Goal: Task Accomplishment & Management: Use online tool/utility

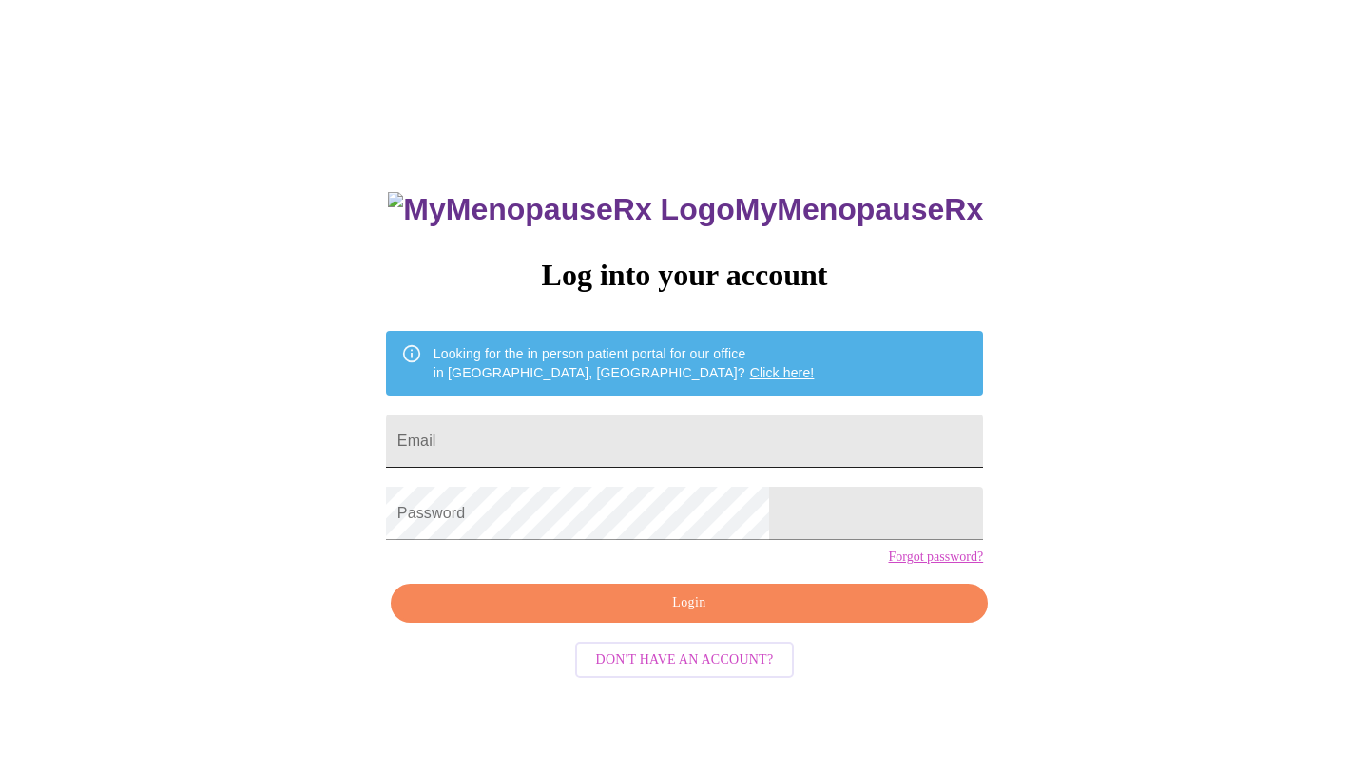
click at [749, 452] on input "Email" at bounding box center [684, 441] width 597 height 53
type input "elizabethj.wilton@gmail.com"
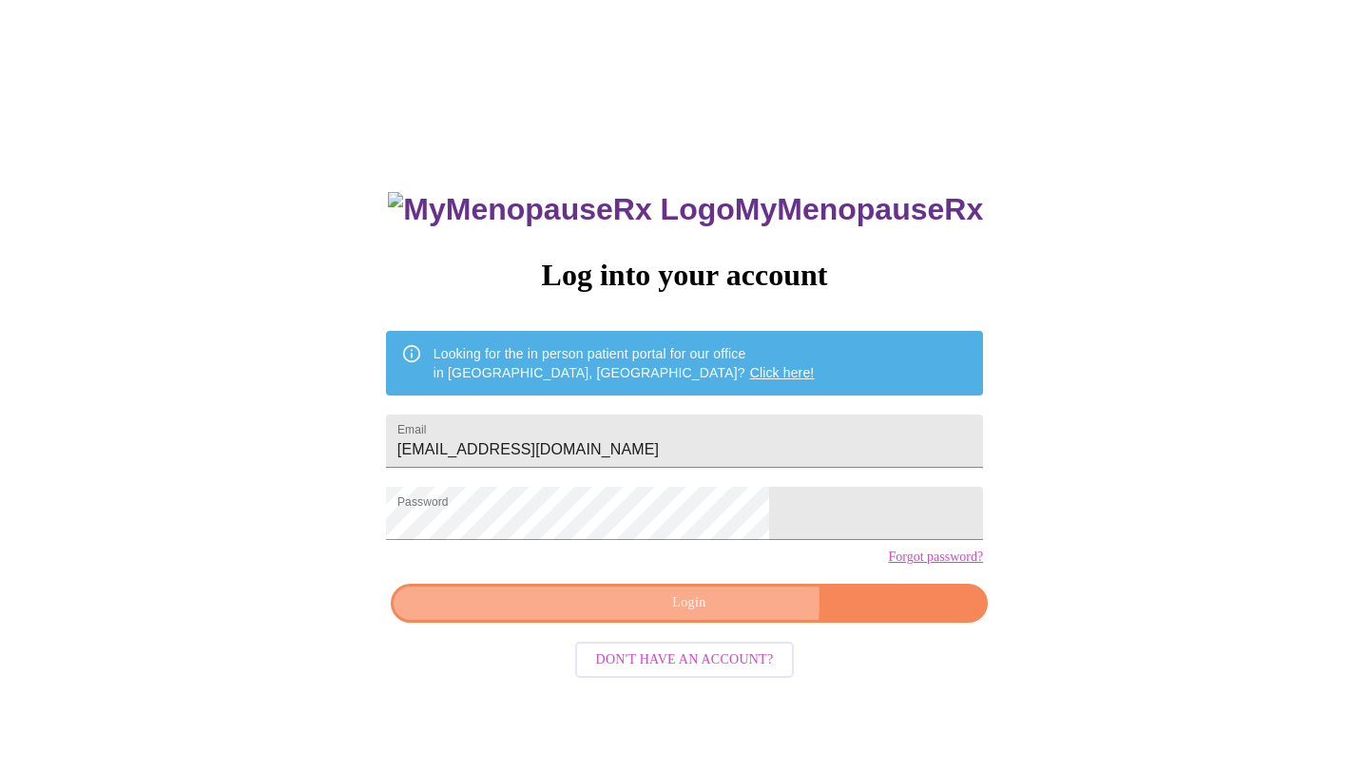
click at [711, 615] on span "Login" at bounding box center [689, 603] width 553 height 24
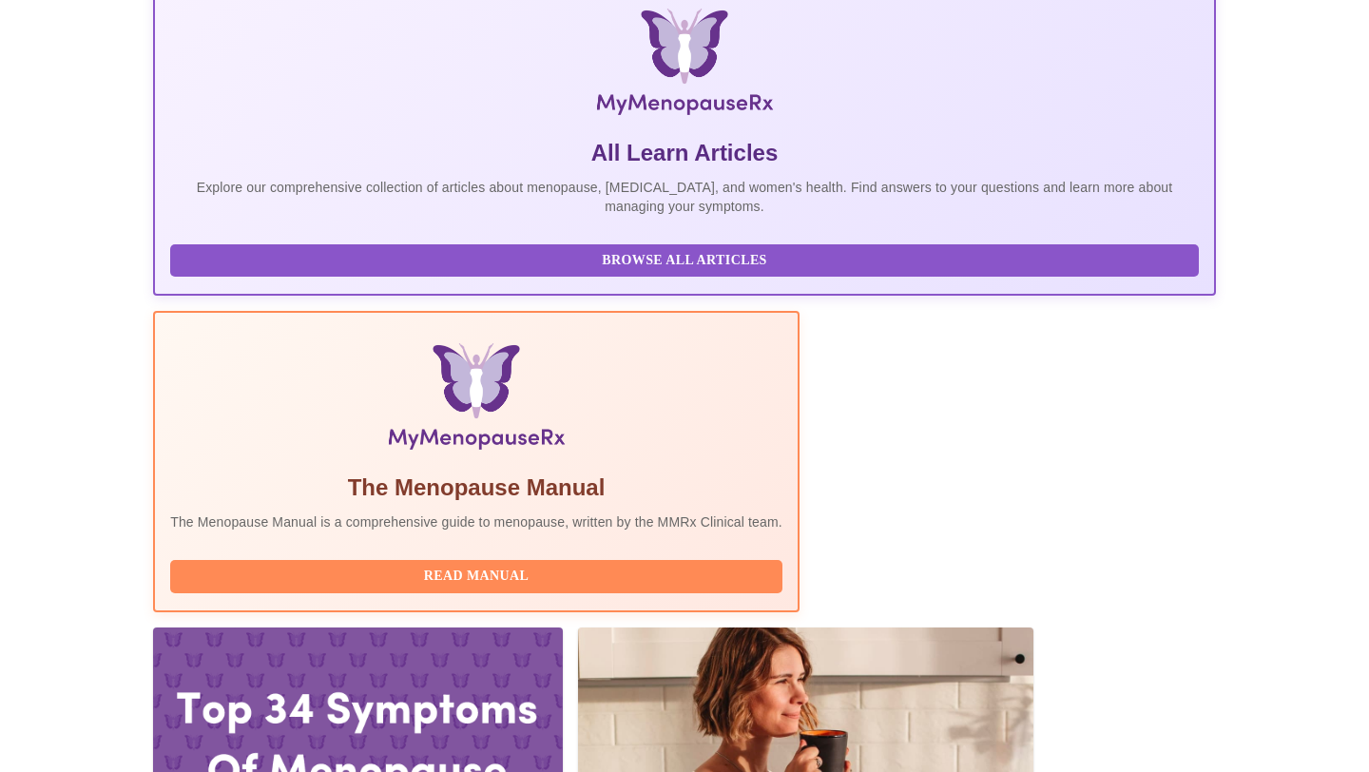
scroll to position [318, 0]
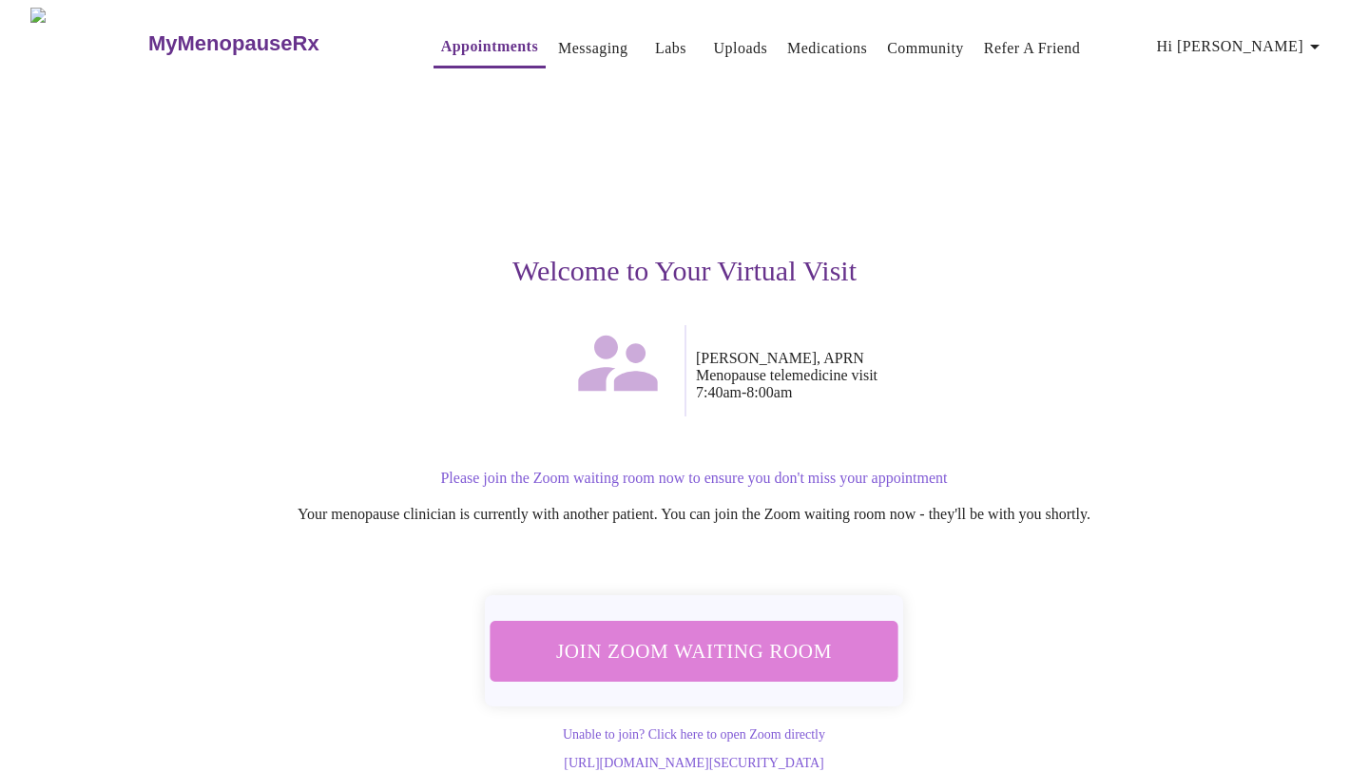
click at [750, 634] on span "Join Zoom Waiting Room" at bounding box center [694, 650] width 358 height 35
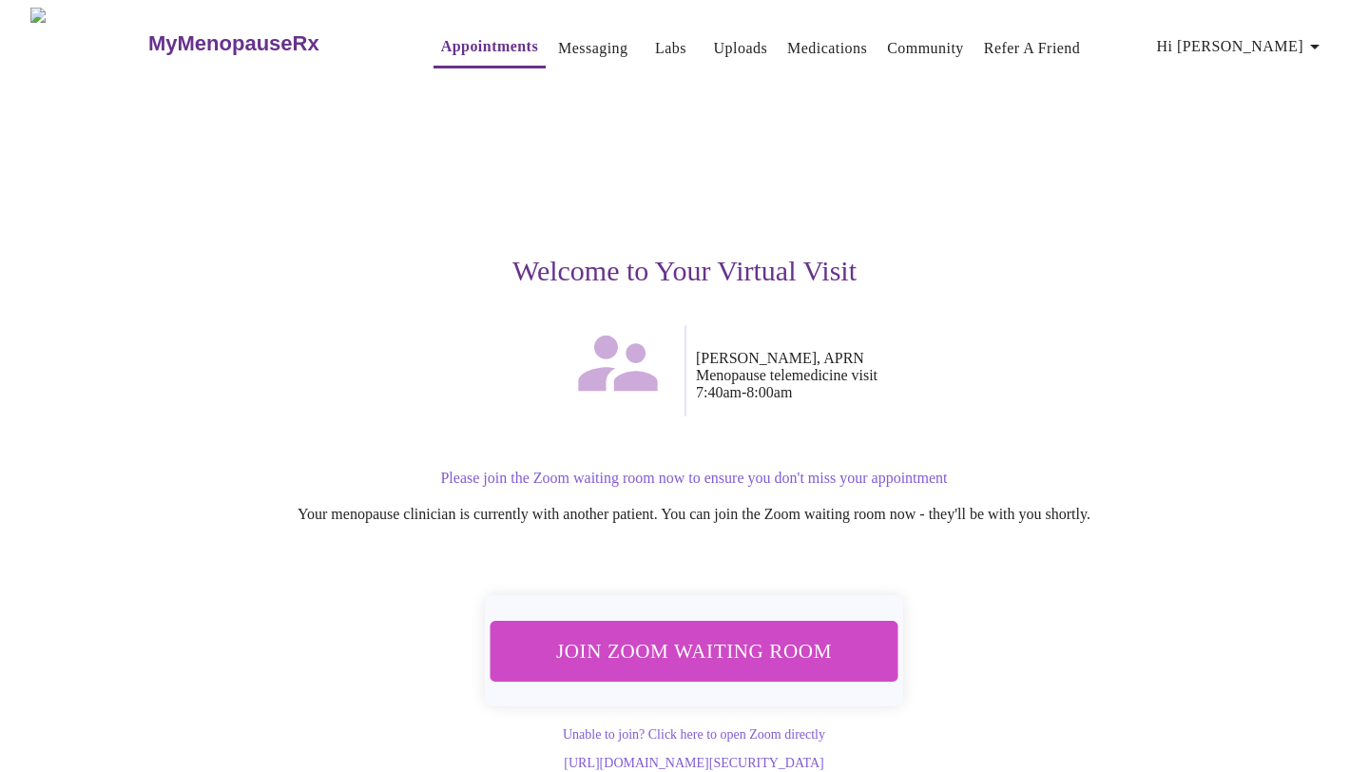
click at [726, 648] on span "Join Zoom Waiting Room" at bounding box center [694, 650] width 358 height 35
